Goal: Task Accomplishment & Management: Manage account settings

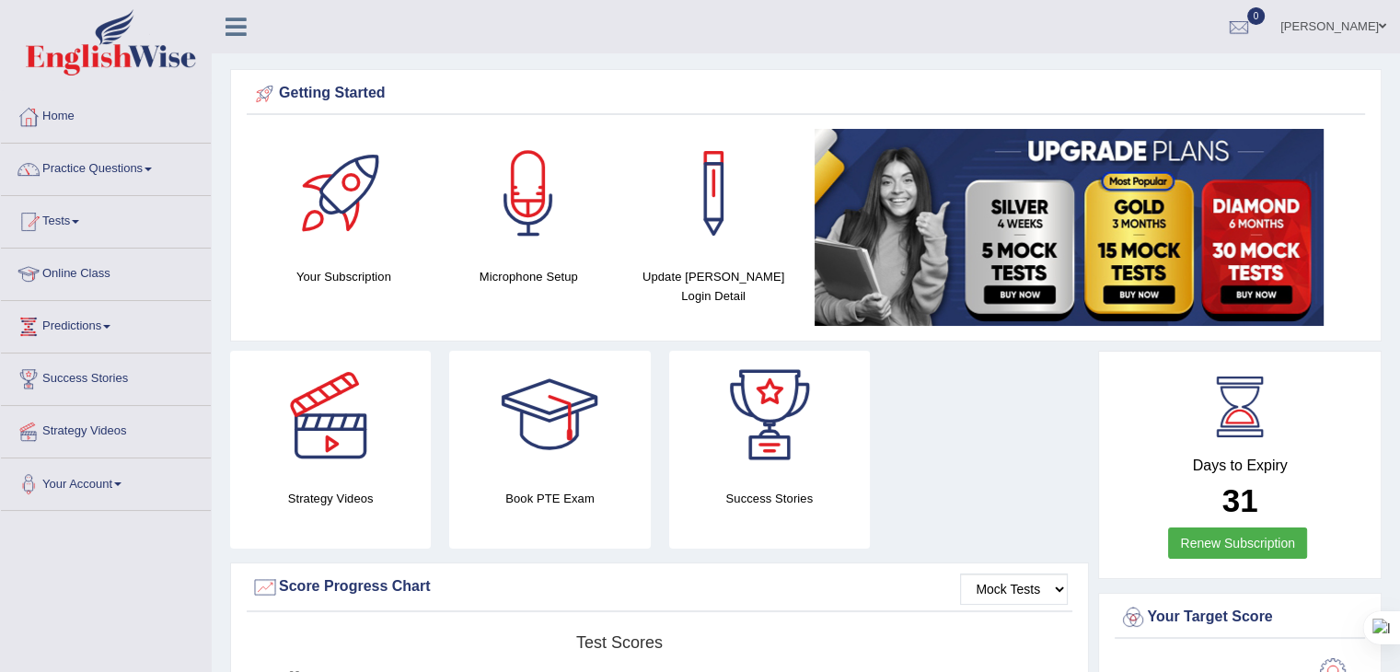
click at [1357, 16] on link "Tenzin Tenzin" at bounding box center [1332, 24] width 133 height 48
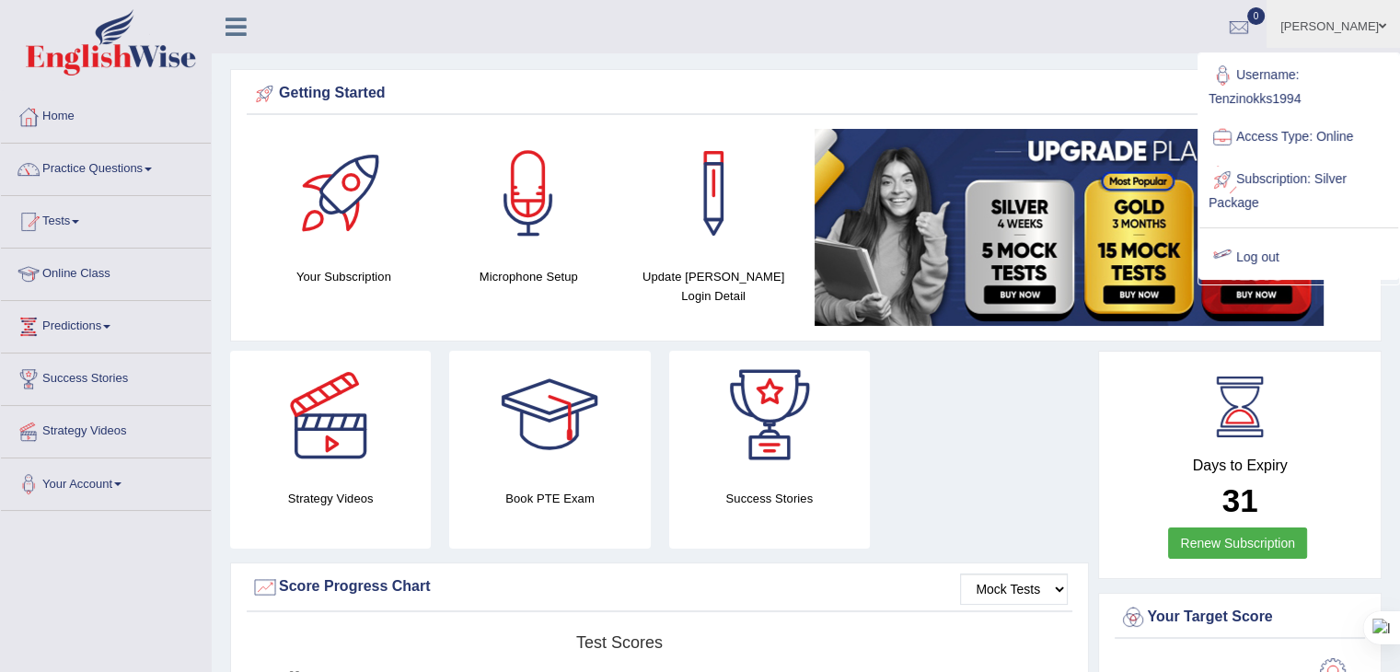
click at [1266, 253] on link "Log out" at bounding box center [1298, 257] width 199 height 42
